Goal: Task Accomplishment & Management: Manage account settings

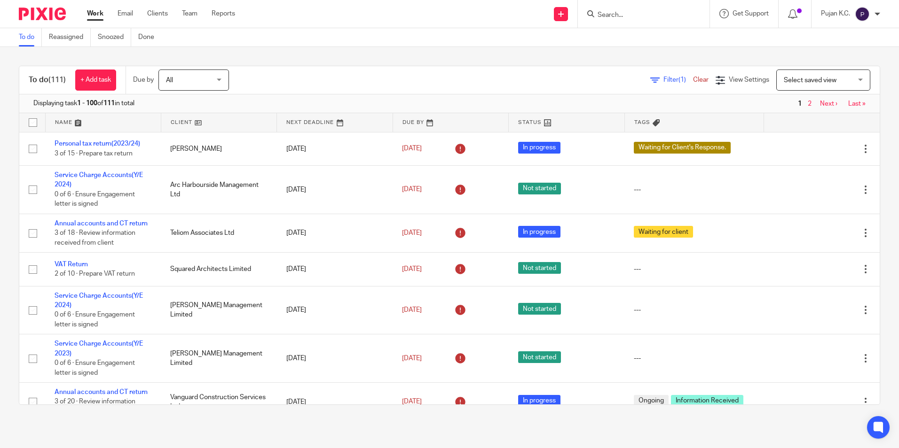
click at [619, 16] on input "Search" at bounding box center [639, 15] width 85 height 8
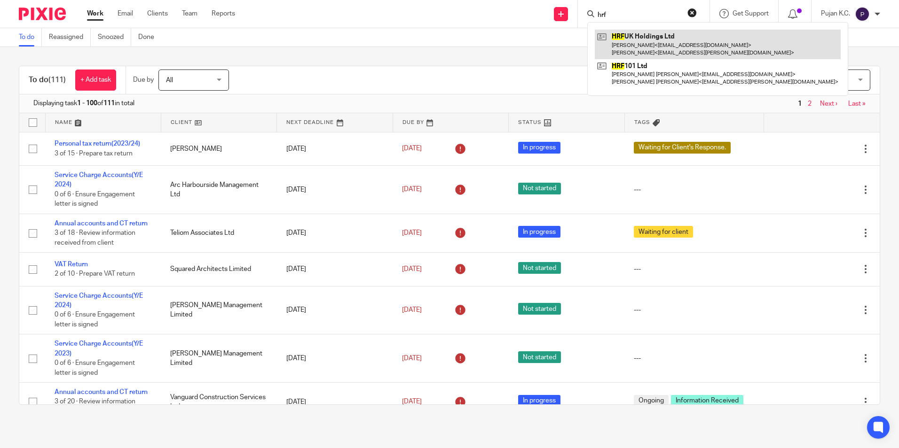
type input "hrf"
click at [660, 41] on link at bounding box center [718, 44] width 246 height 29
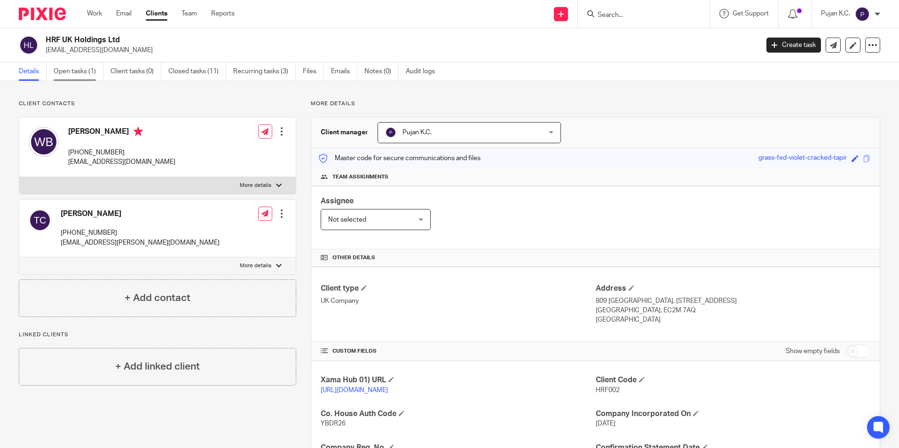
click at [92, 76] on link "Open tasks (1)" at bounding box center [79, 72] width 50 height 18
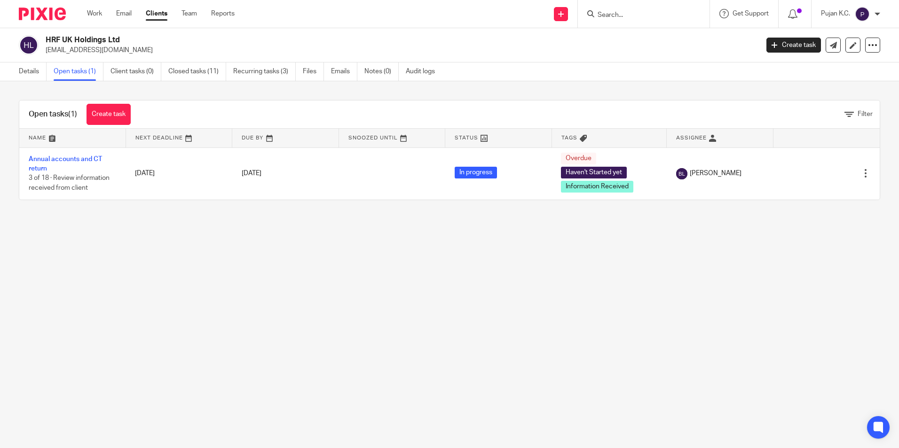
click at [623, 20] on div at bounding box center [644, 14] width 132 height 28
click at [625, 15] on input "Search" at bounding box center [639, 15] width 85 height 8
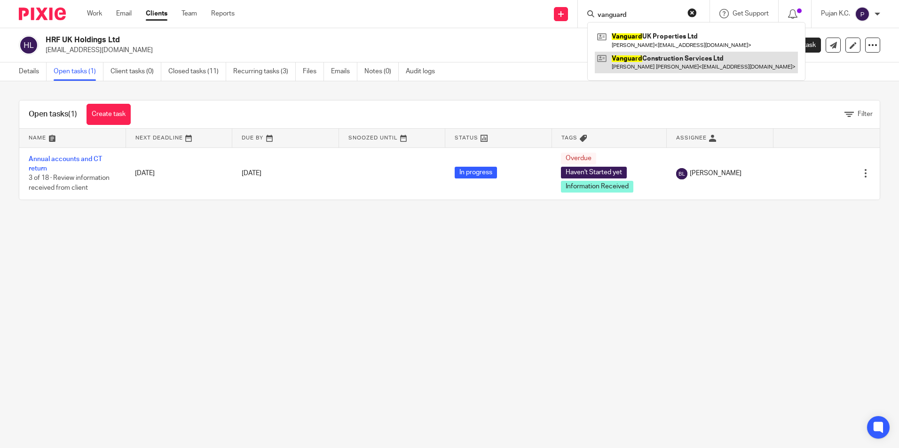
type input "vanguard"
click at [657, 61] on link at bounding box center [696, 63] width 203 height 22
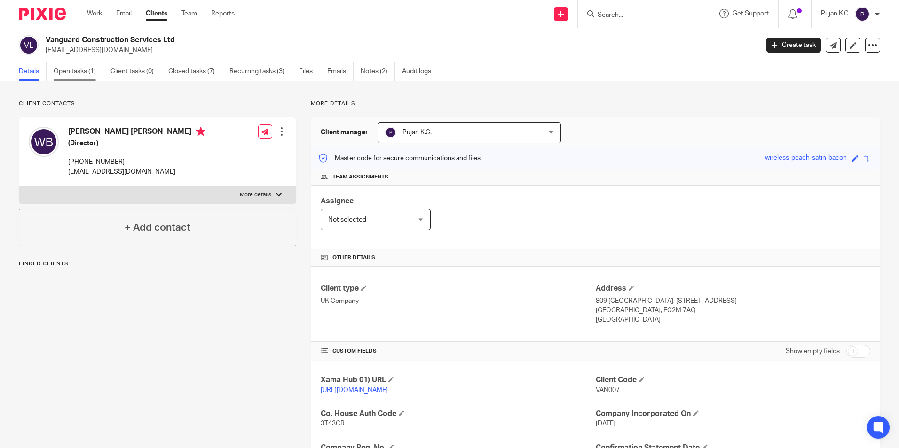
click at [94, 73] on link "Open tasks (1)" at bounding box center [79, 72] width 50 height 18
click at [189, 64] on link "Closed tasks (7)" at bounding box center [195, 72] width 54 height 18
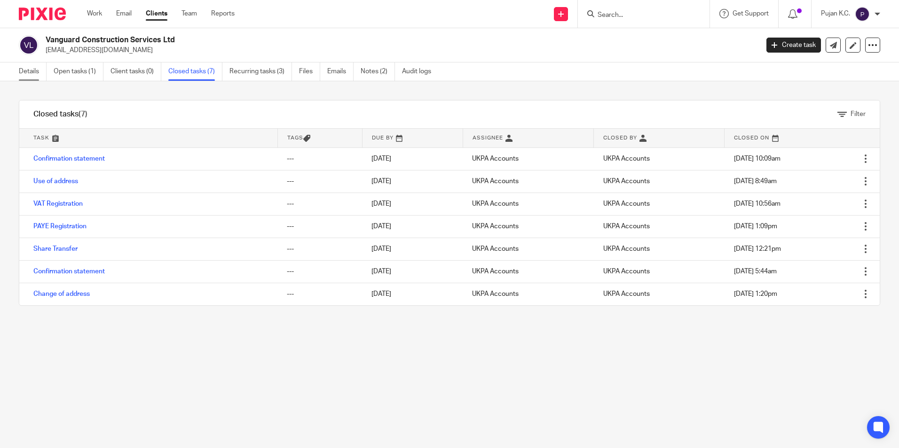
click at [33, 72] on link "Details" at bounding box center [33, 72] width 28 height 18
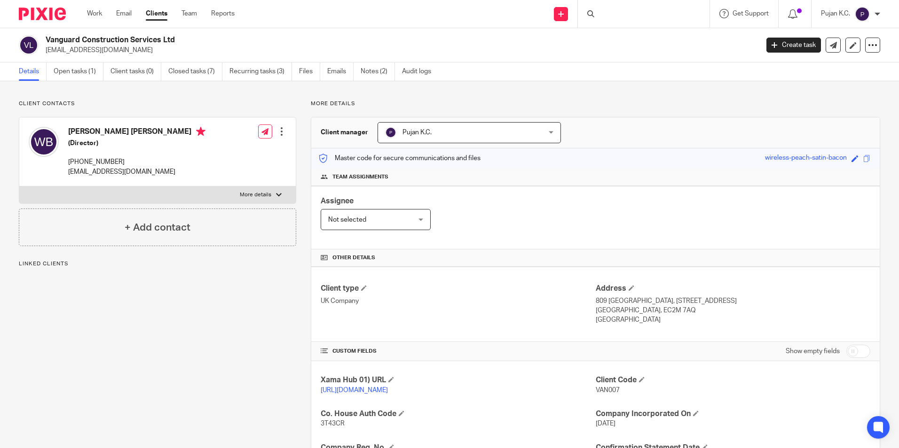
scroll to position [188, 0]
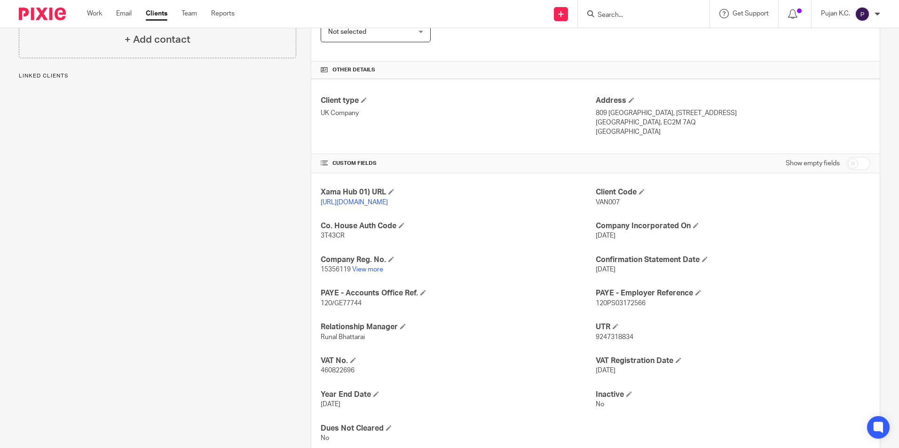
click at [330, 376] on p "460822696" at bounding box center [458, 370] width 275 height 9
click at [332, 374] on span "460822696" at bounding box center [338, 371] width 34 height 7
copy span "460822696"
click at [261, 337] on div "Client contacts [PERSON_NAME] [PERSON_NAME] (Director) [PHONE_NUMBER] [EMAIL_AD…" at bounding box center [150, 185] width 292 height 546
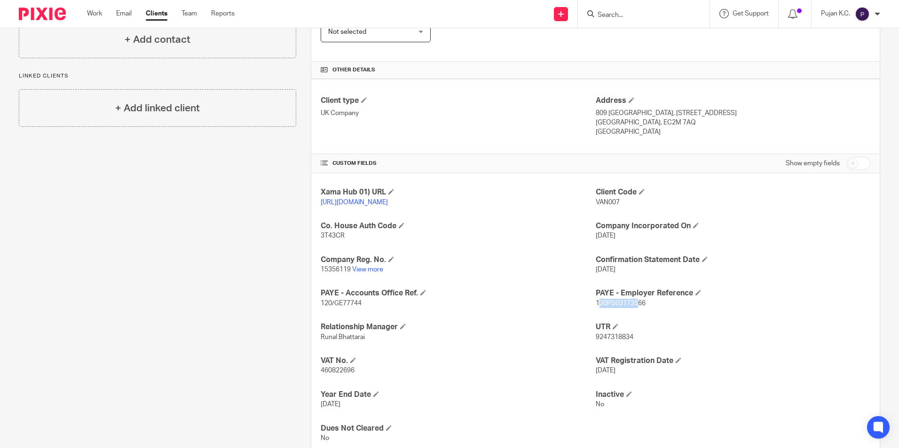
drag, startPoint x: 595, startPoint y: 313, endPoint x: 637, endPoint y: 313, distance: 42.3
click at [637, 307] on span "120PS03172566" at bounding box center [621, 303] width 50 height 7
click at [461, 258] on div "Xama Hub 01) URL https://platform.xamatech.com/portal/crm/clients/18646c80-c0cc…" at bounding box center [595, 315] width 568 height 284
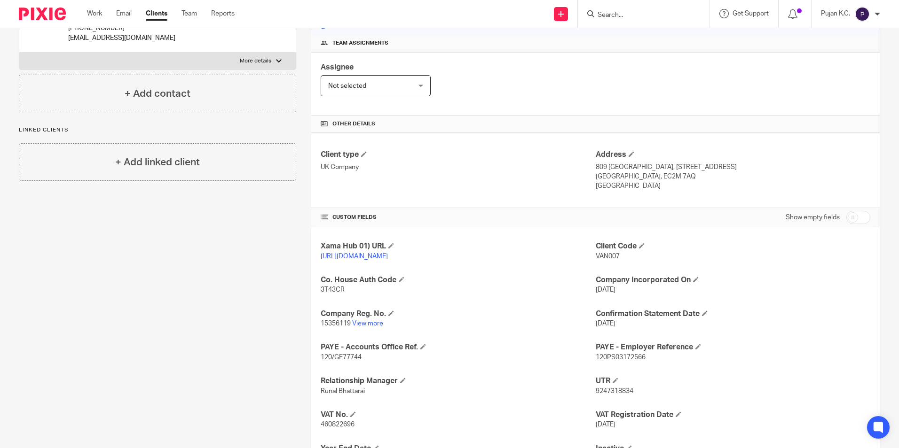
scroll to position [0, 0]
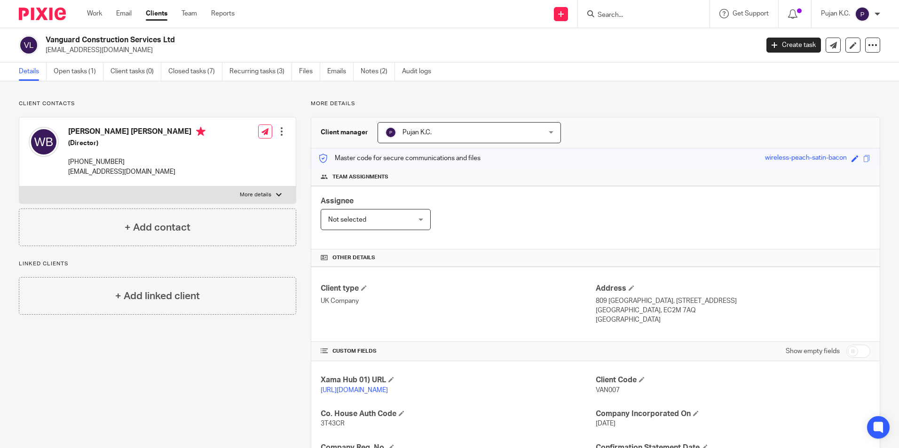
drag, startPoint x: 182, startPoint y: 36, endPoint x: 47, endPoint y: 37, distance: 135.4
click at [47, 37] on h2 "Vanguard Construction Services Ltd" at bounding box center [328, 40] width 565 height 10
copy h2 "Vanguard Construction Services Ltd"
click at [204, 79] on link "Closed tasks (7)" at bounding box center [195, 72] width 54 height 18
click at [280, 68] on link "Recurring tasks (3)" at bounding box center [260, 72] width 63 height 18
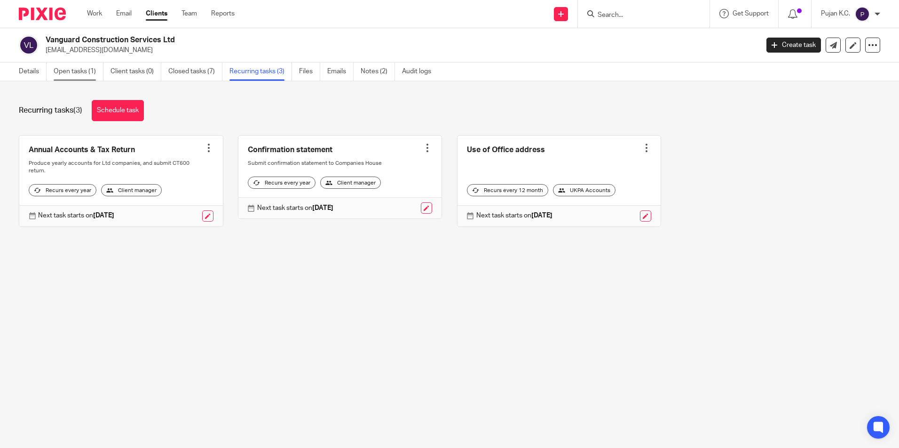
click at [82, 74] on link "Open tasks (1)" at bounding box center [79, 72] width 50 height 18
